Goal: Ask a question: Seek information or help from site administrators or community

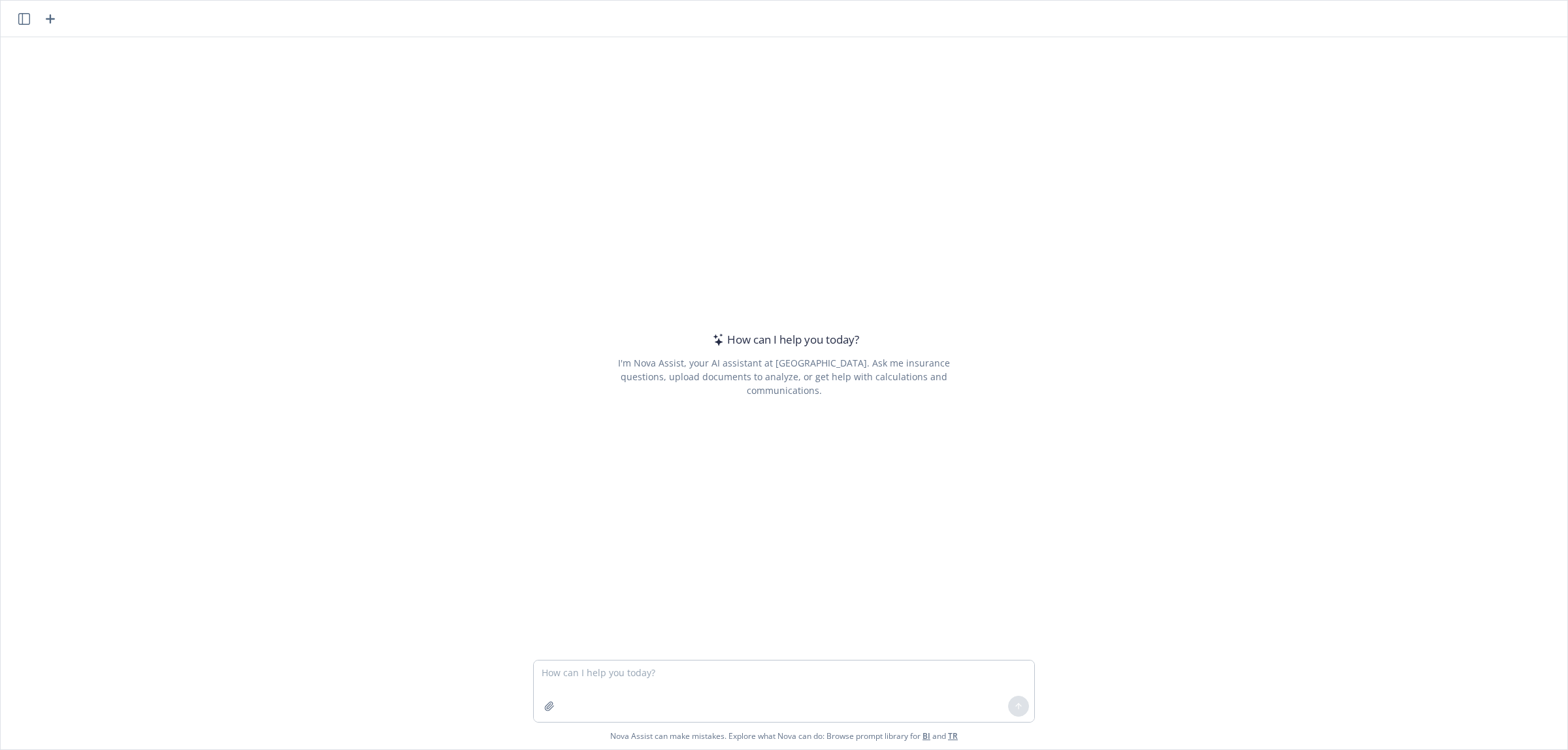
drag, startPoint x: 1496, startPoint y: 1, endPoint x: 992, endPoint y: 89, distance: 511.6
click at [992, 89] on div "How can I help you [DATE]? I'm Nova Assist, your AI assistant at Newfront. Ask …" at bounding box center [784, 348] width 1567 height 622
drag, startPoint x: 1121, startPoint y: 0, endPoint x: 946, endPoint y: 141, distance: 224.7
click at [946, 141] on div "How can I help you [DATE]? I'm Nova Assist, your AI assistant at Newfront. Ask …" at bounding box center [784, 364] width 501 height 528
drag, startPoint x: 935, startPoint y: 1, endPoint x: 1055, endPoint y: 108, distance: 160.8
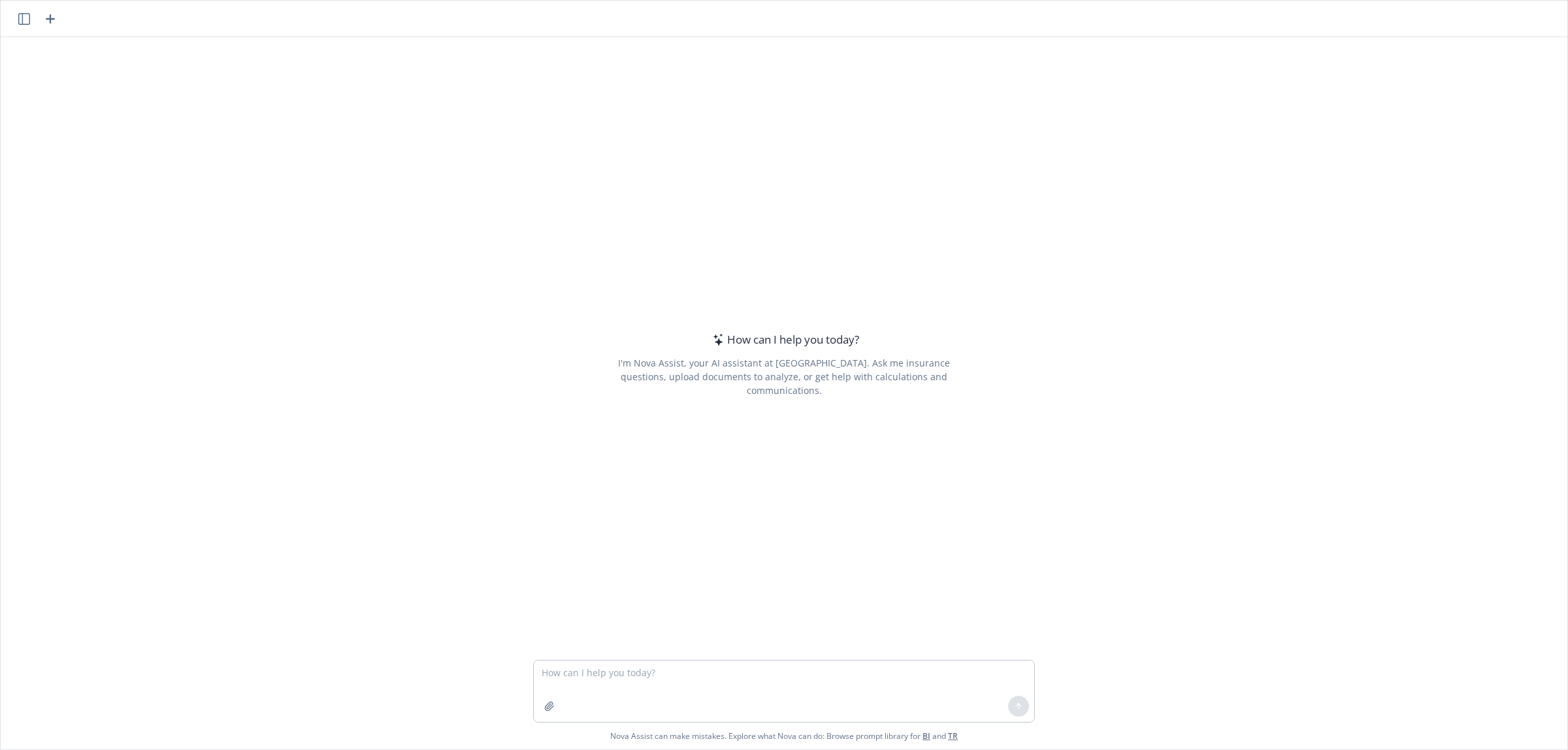
click at [1055, 108] on div "How can I help you [DATE]? I'm Nova Assist, your AI assistant at Newfront. Ask …" at bounding box center [784, 348] width 1567 height 622
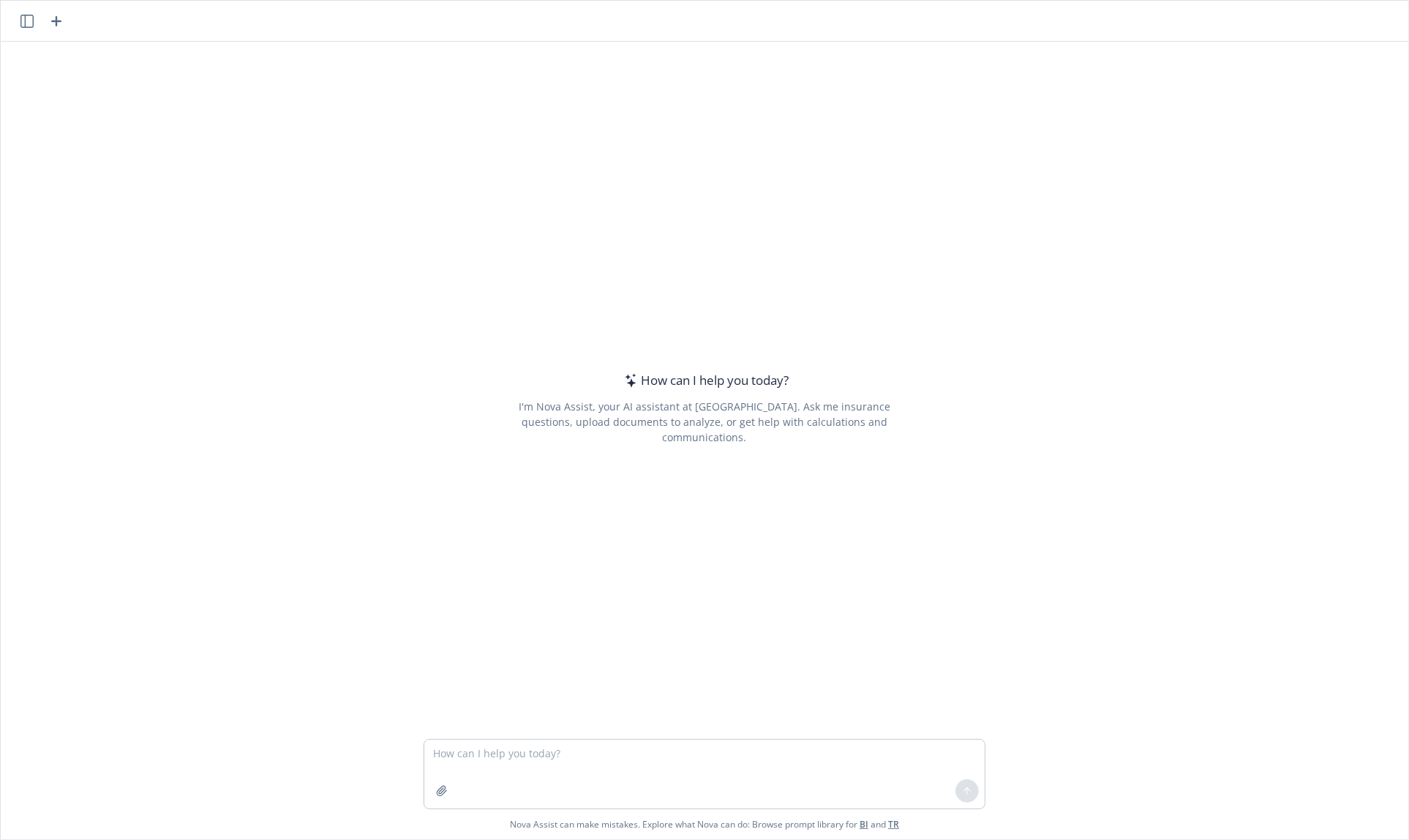
click at [997, 173] on div "How can I help you [DATE]? I'm Nova Assist, your AI assistant at Newfront. Ask …" at bounding box center [704, 390] width 1407 height 697
